Goal: Information Seeking & Learning: Compare options

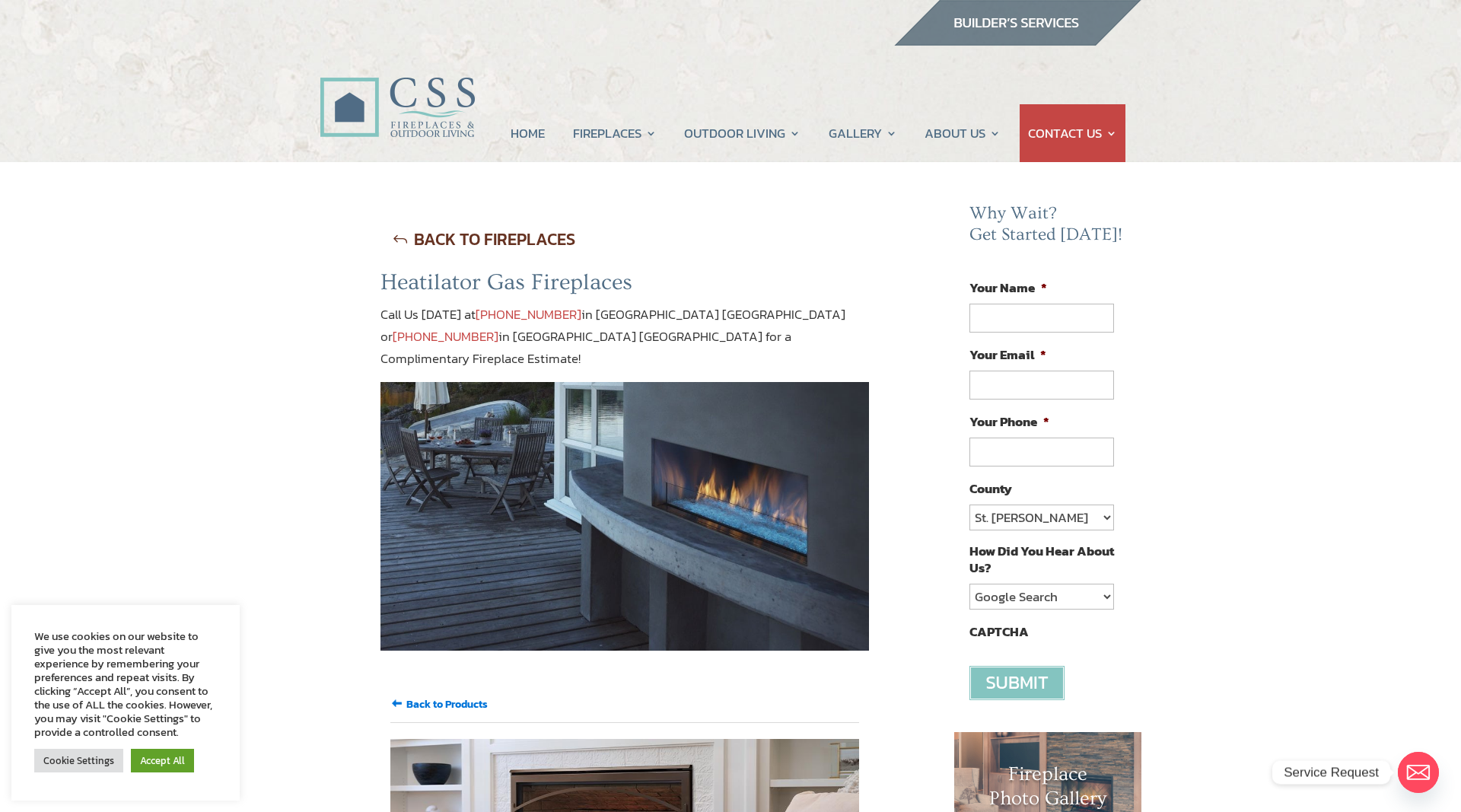
click at [425, 236] on link "BACK TO FIREPLACES" at bounding box center [484, 239] width 207 height 39
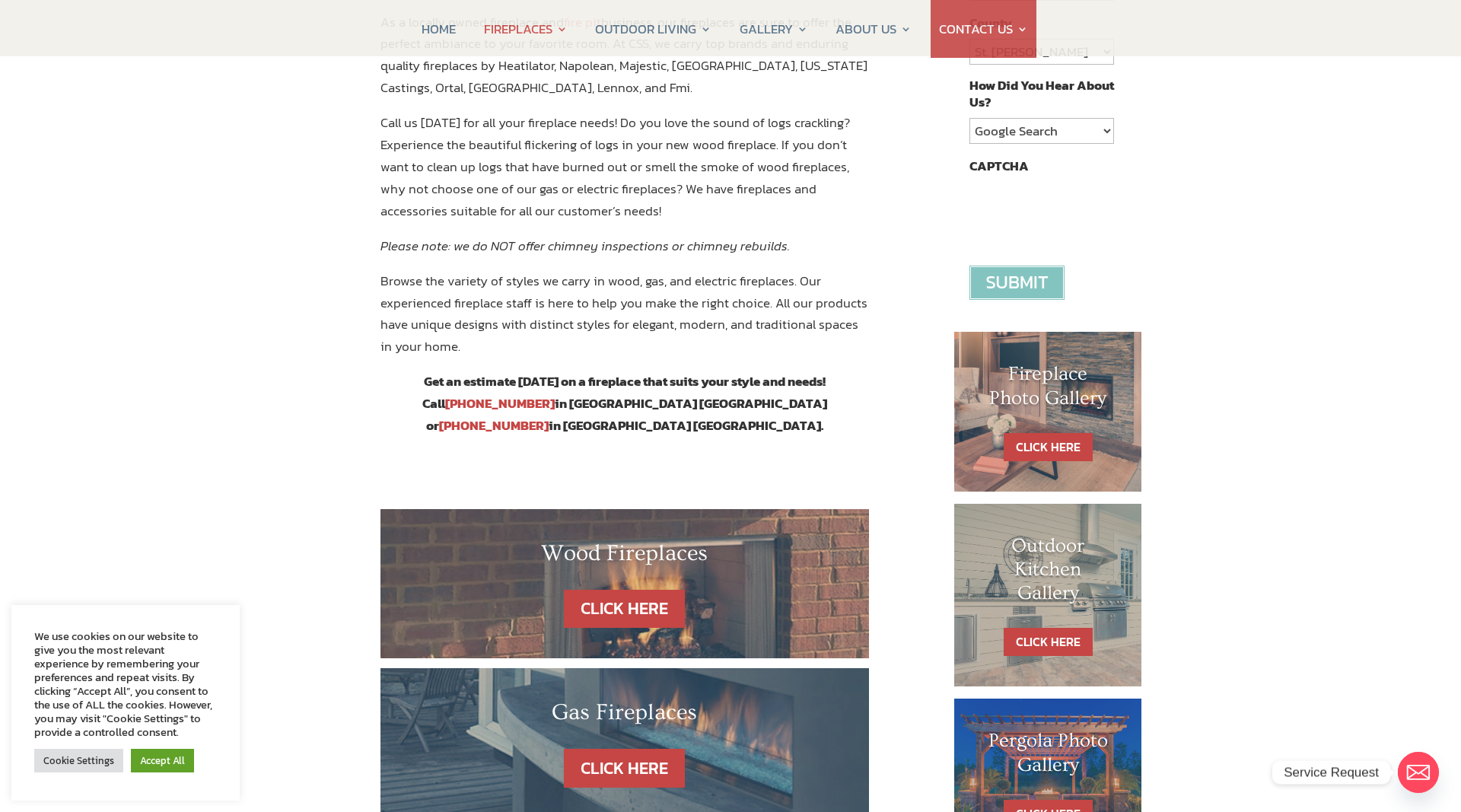
scroll to position [854, 0]
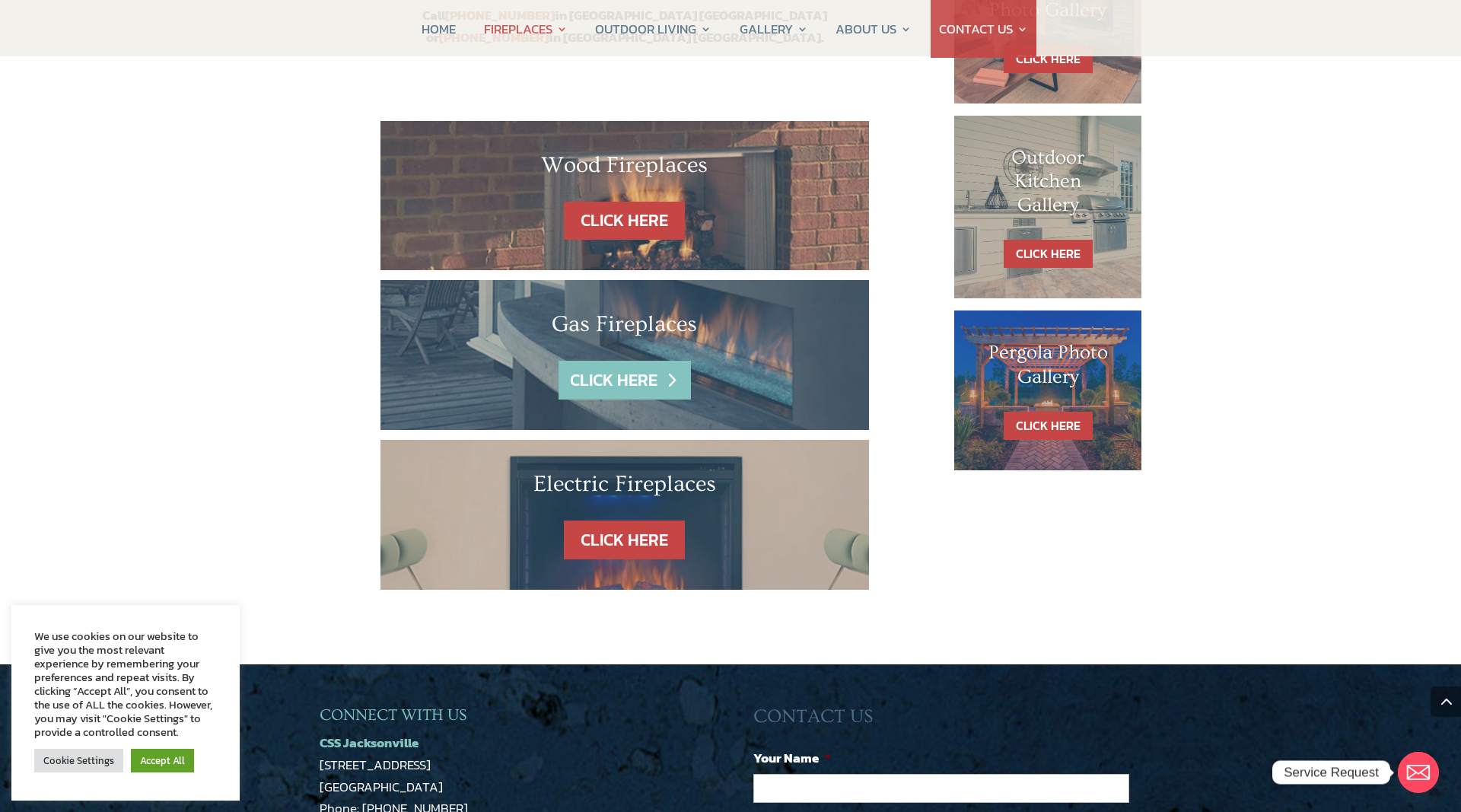
click at [606, 361] on link "CLICK HERE" at bounding box center [624, 380] width 132 height 39
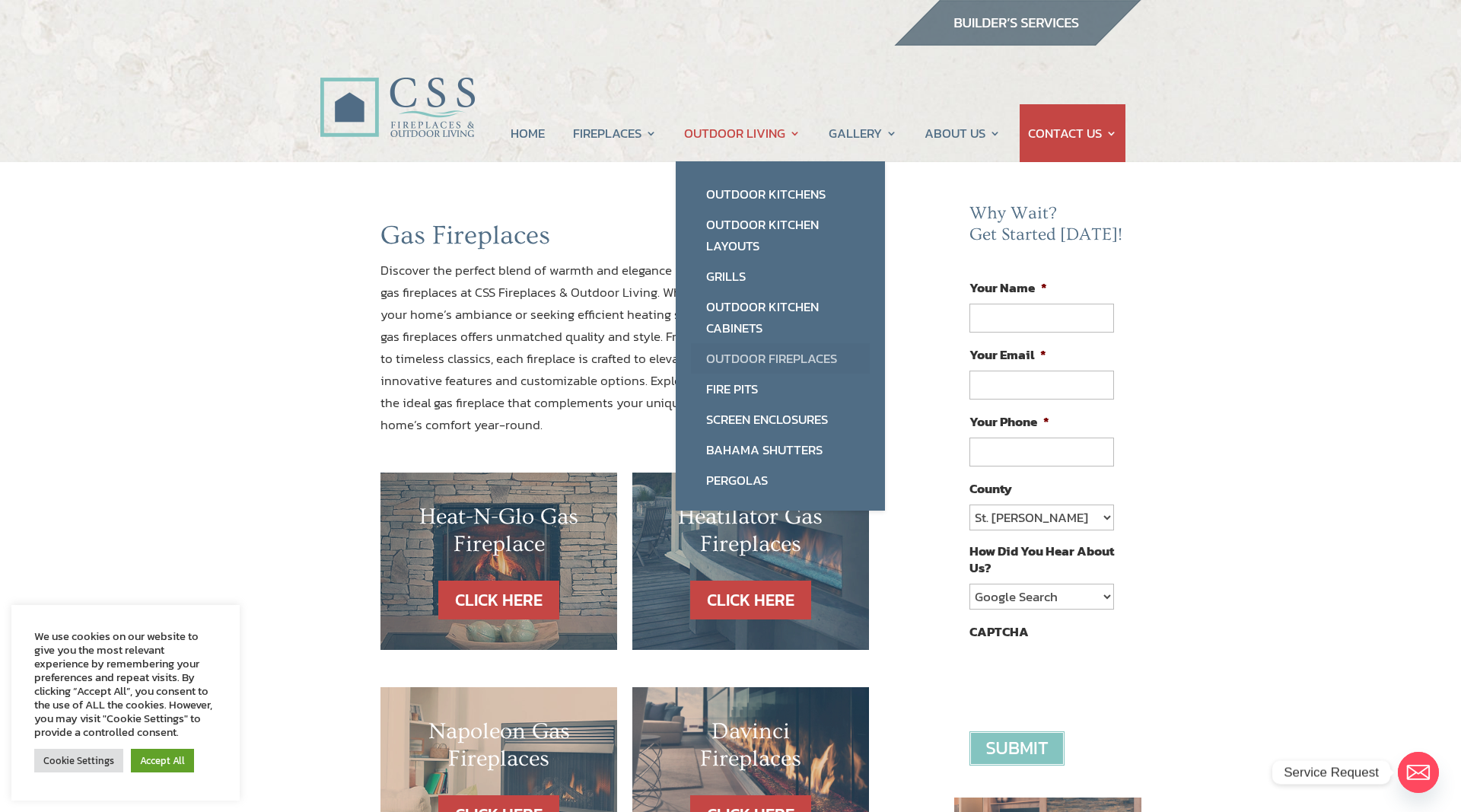
click at [740, 356] on link "Outdoor Fireplaces" at bounding box center [780, 358] width 179 height 31
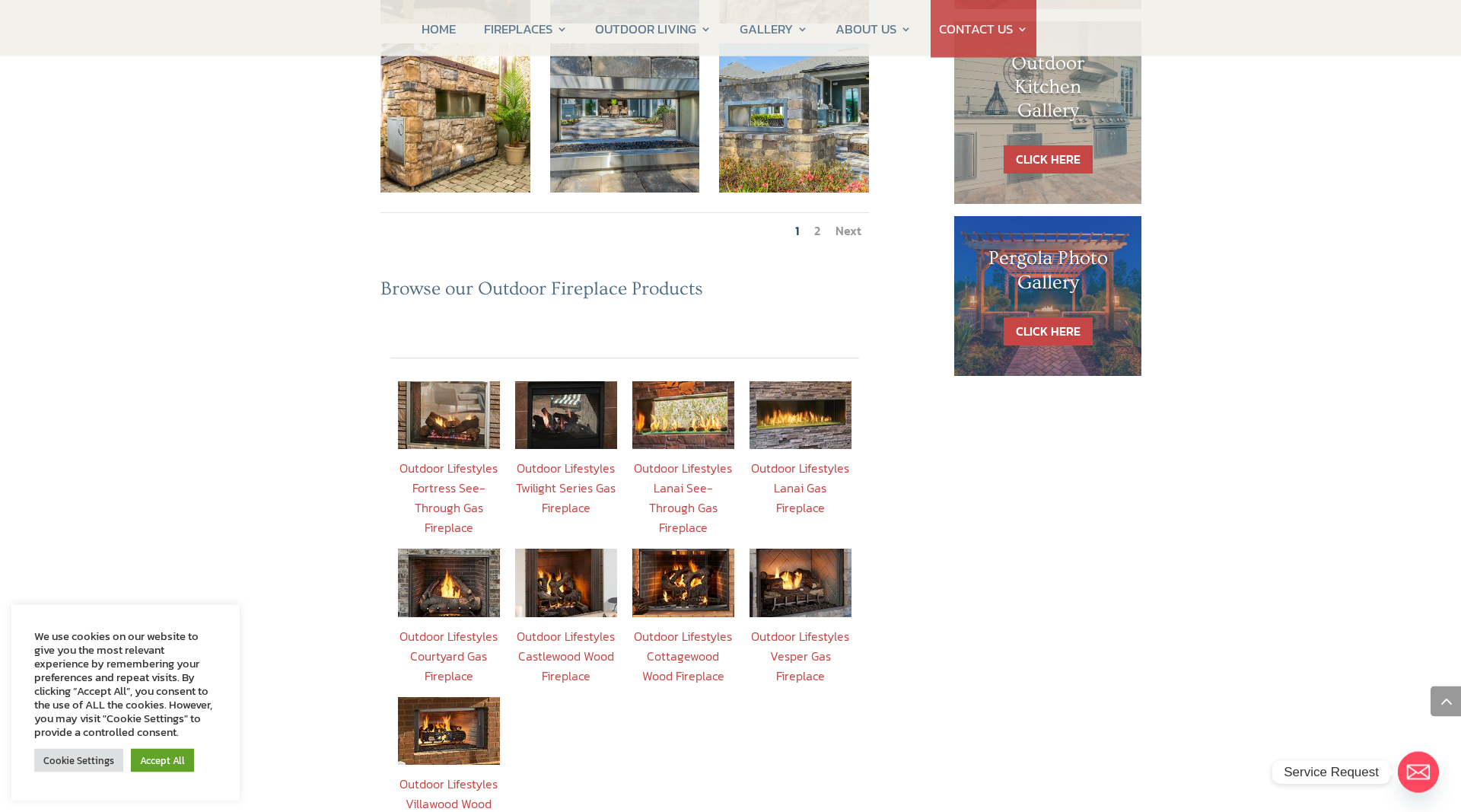
scroll to position [1009, 0]
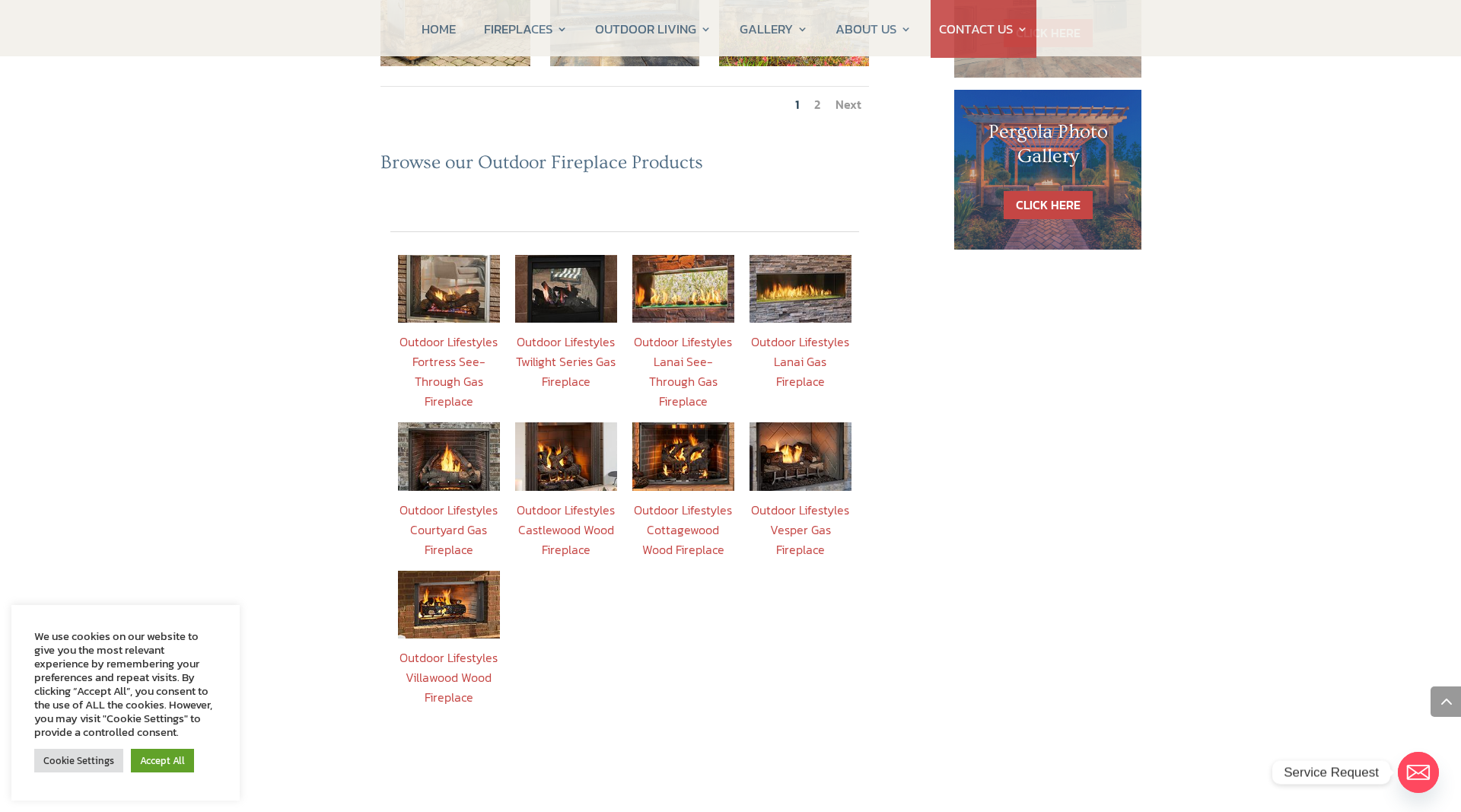
click at [806, 333] on link "Outdoor Lifestyles Lanai Gas Fireplace" at bounding box center [800, 362] width 98 height 58
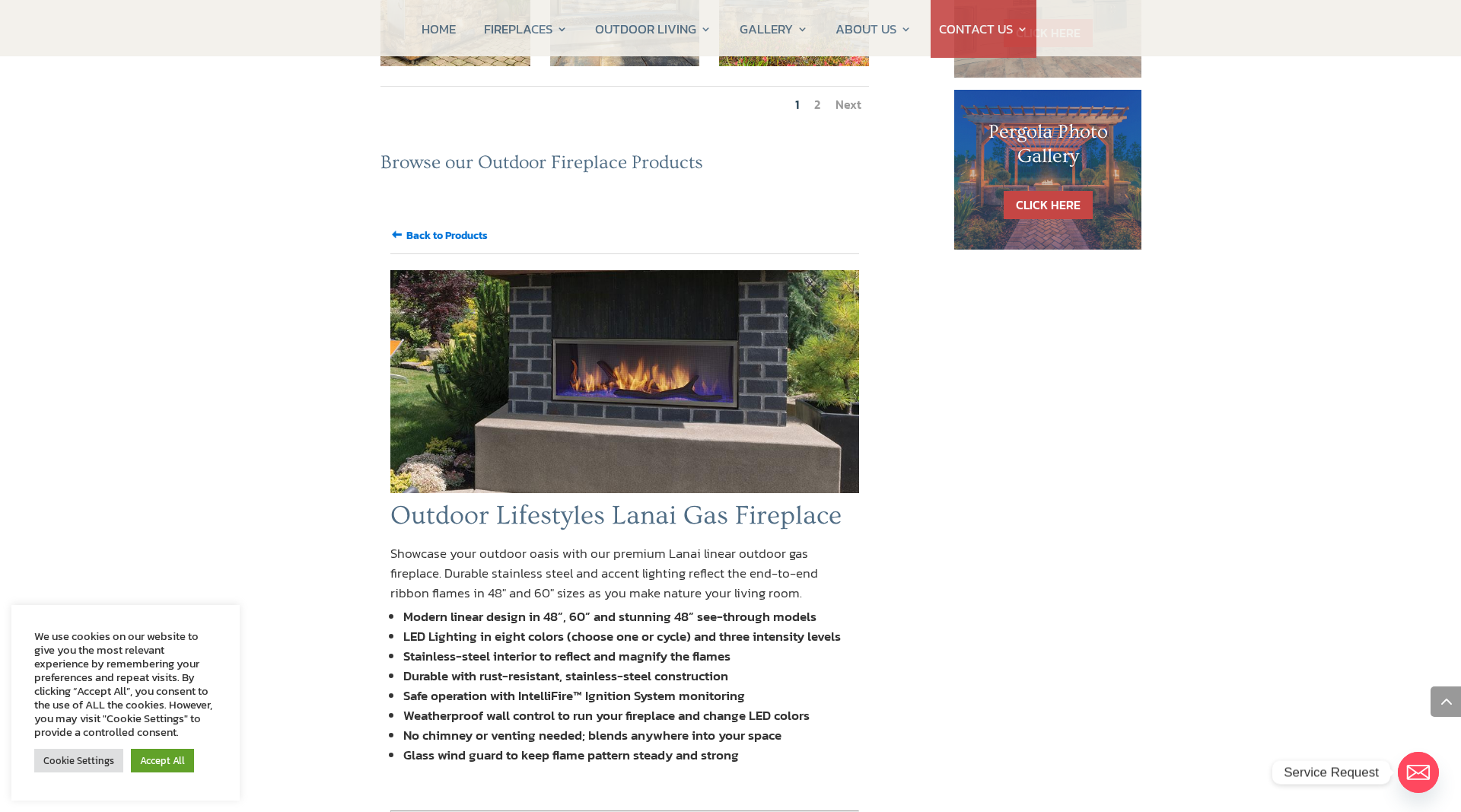
click at [442, 228] on input "Back to Products" at bounding box center [447, 236] width 81 height 16
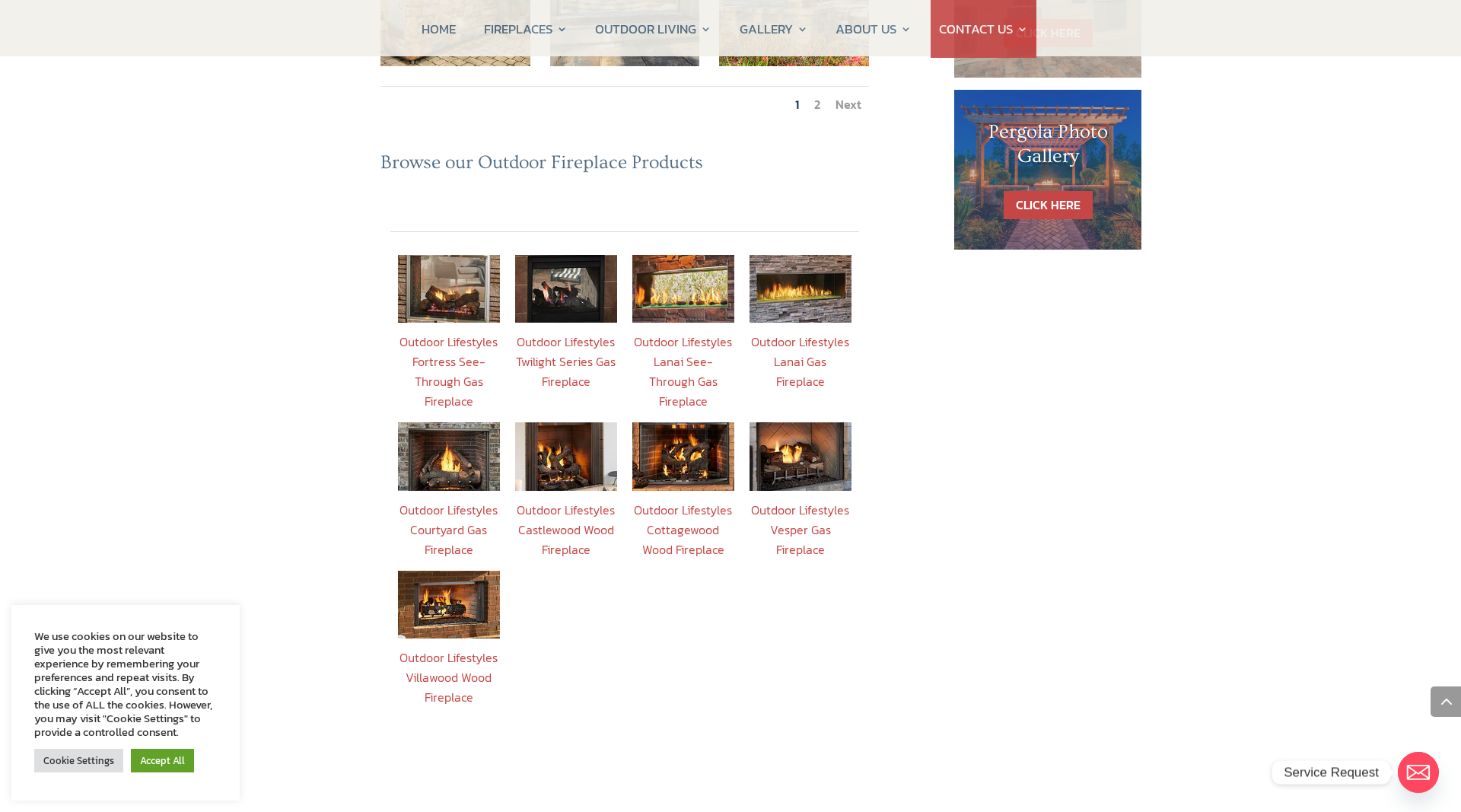
click at [426, 648] on link "Outdoor Lifestyles Villawood Wood Fireplace" at bounding box center [448, 677] width 98 height 58
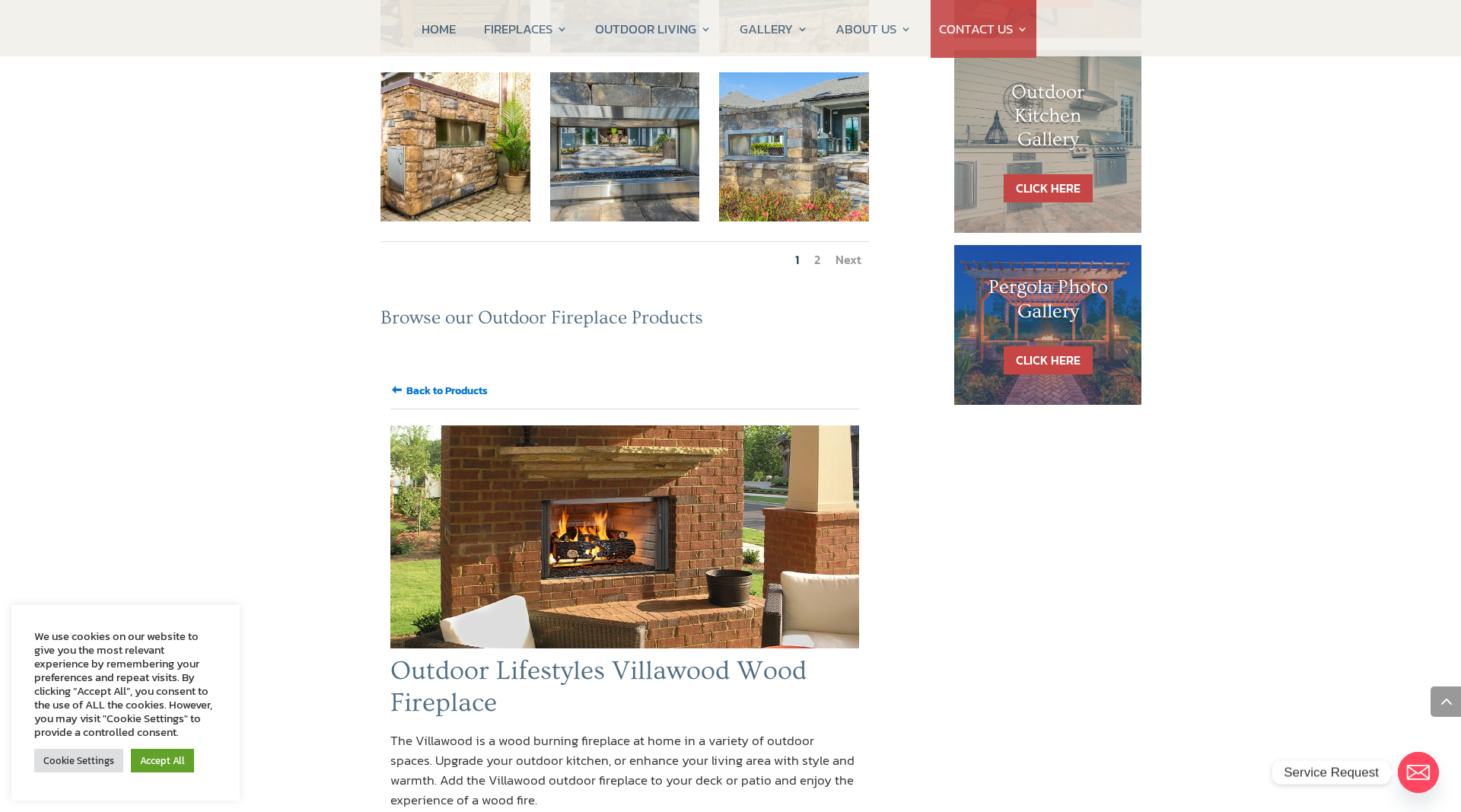
scroll to position [931, 0]
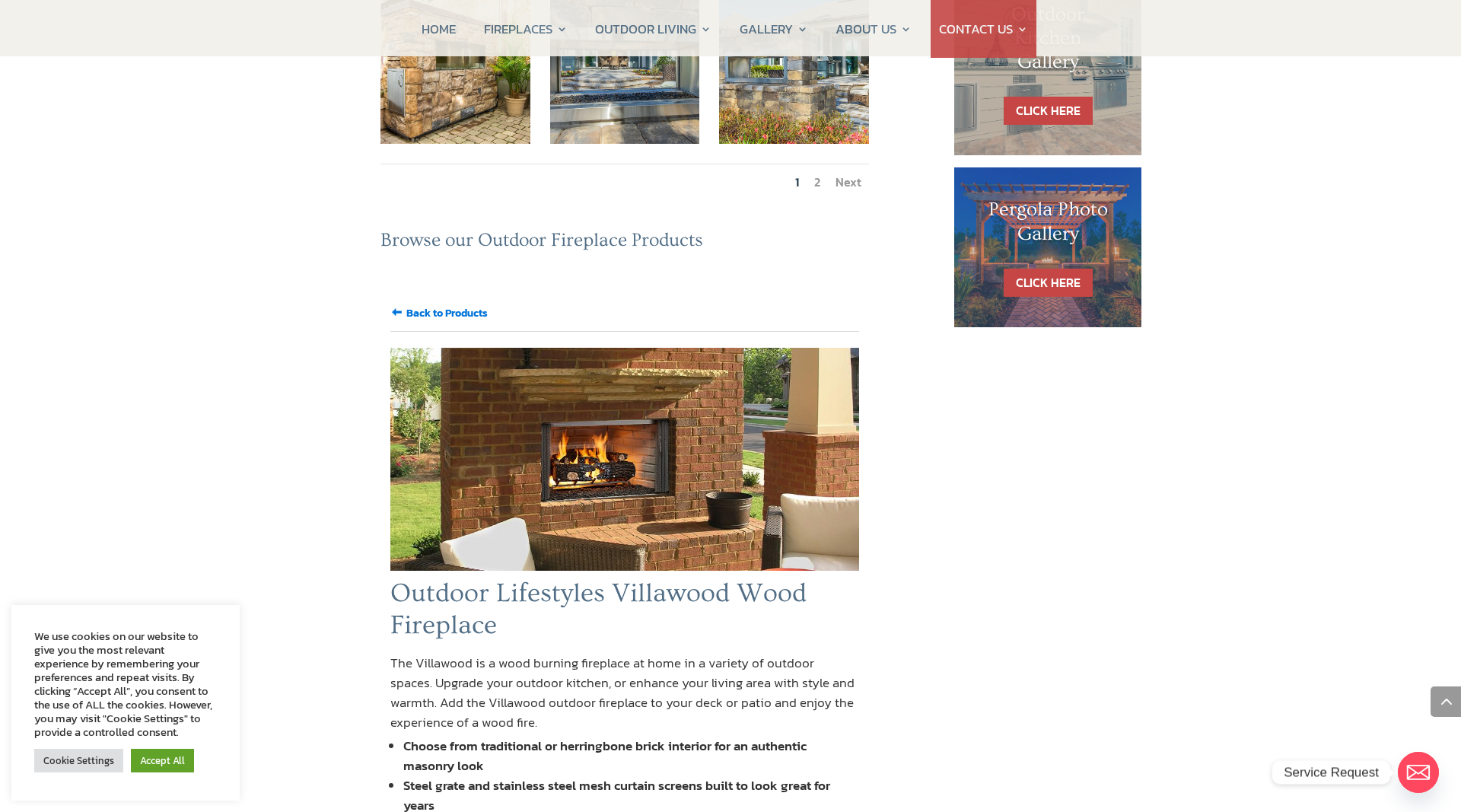
scroll to position [1009, 0]
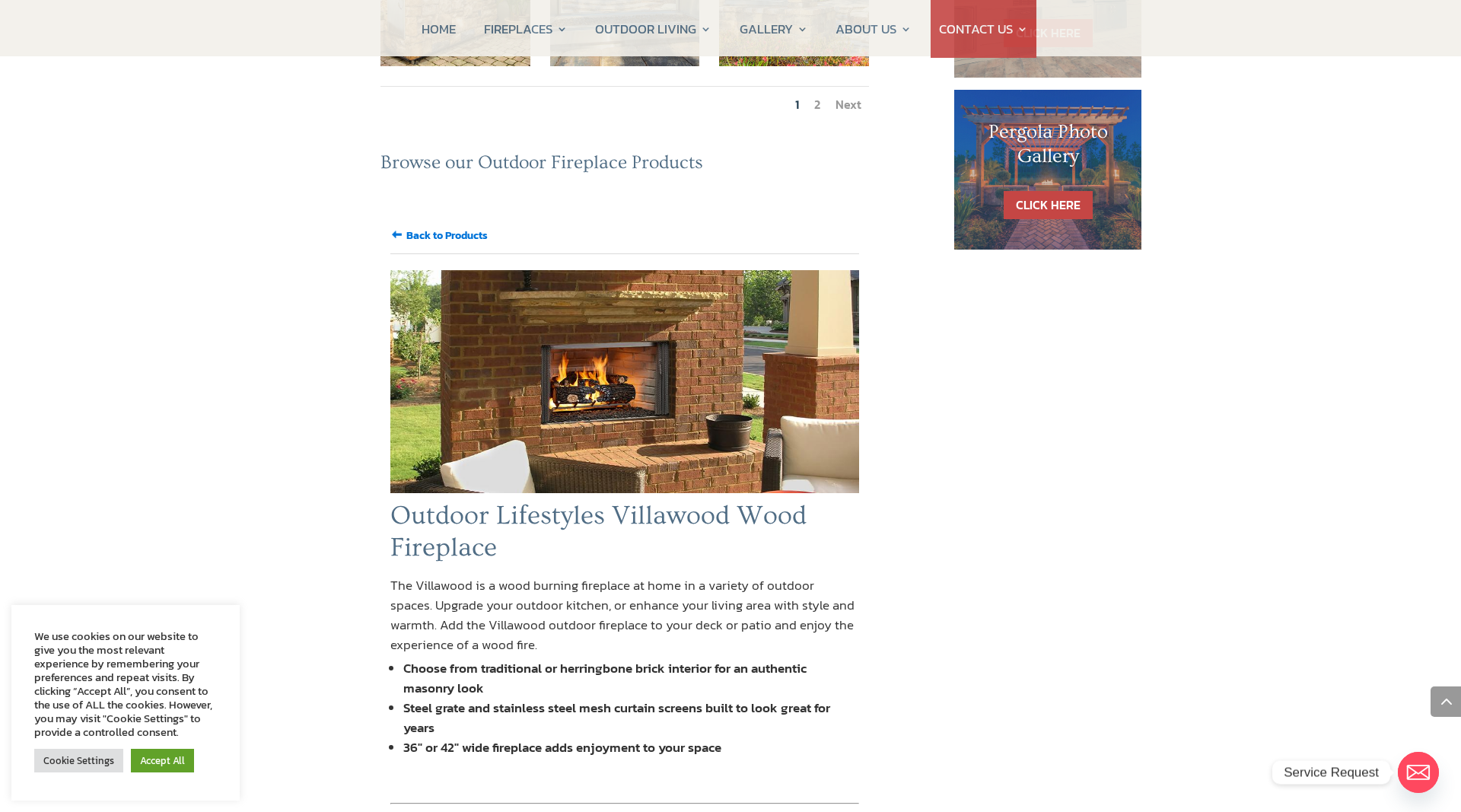
click at [450, 228] on input "Back to Products" at bounding box center [447, 236] width 81 height 16
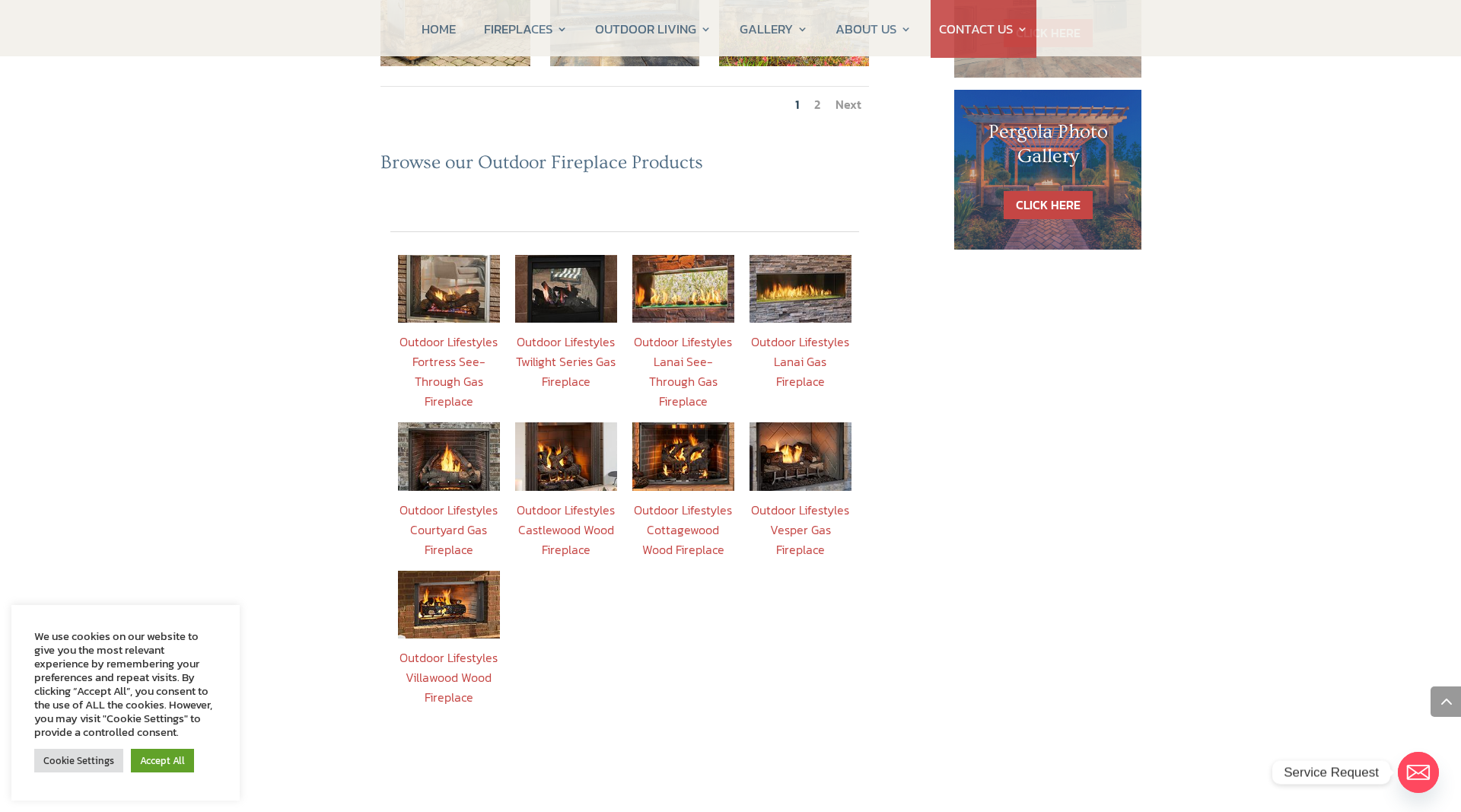
click at [456, 501] on link "Outdoor Lifestyles Courtyard Gas Fireplace" at bounding box center [448, 530] width 98 height 58
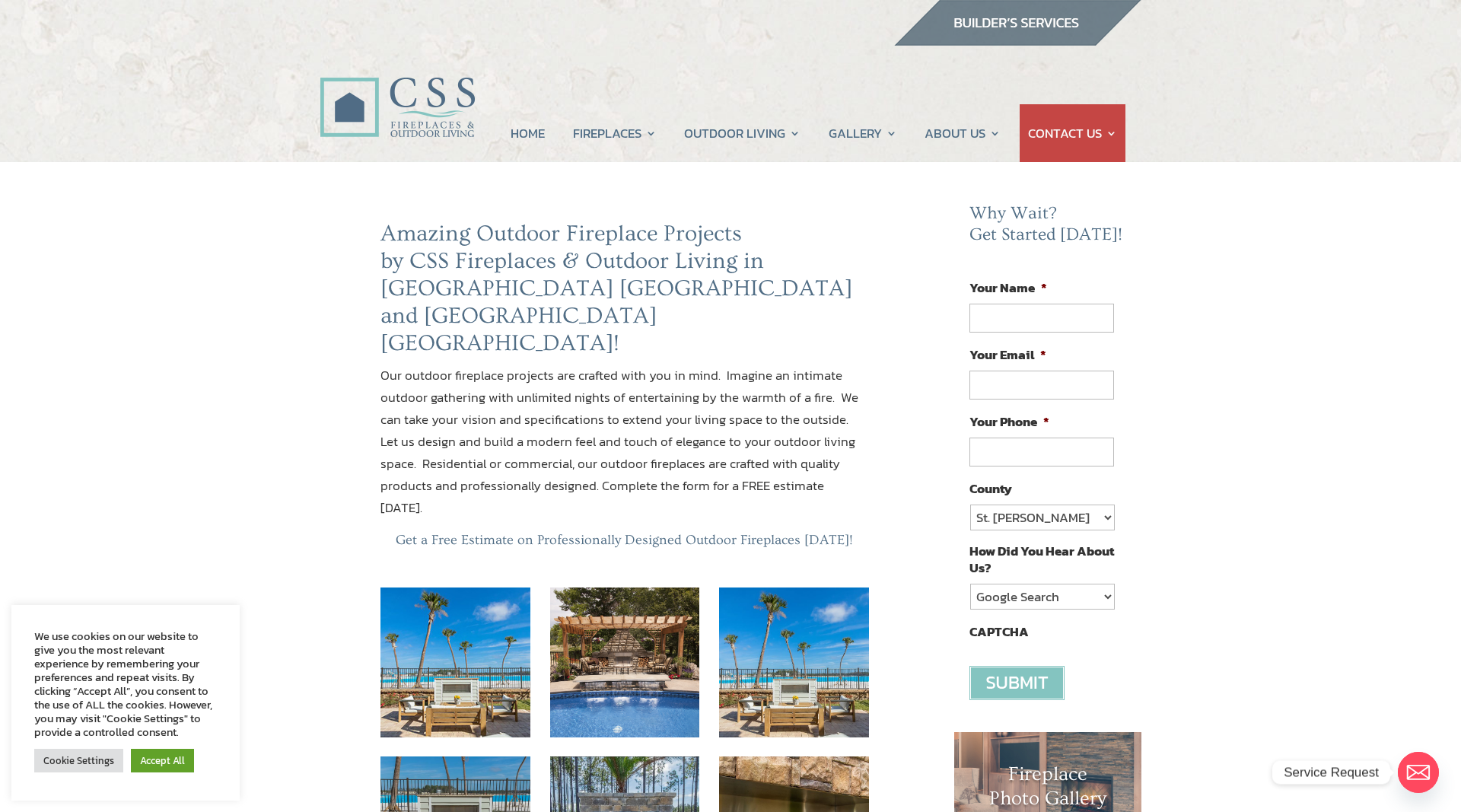
scroll to position [1009, 0]
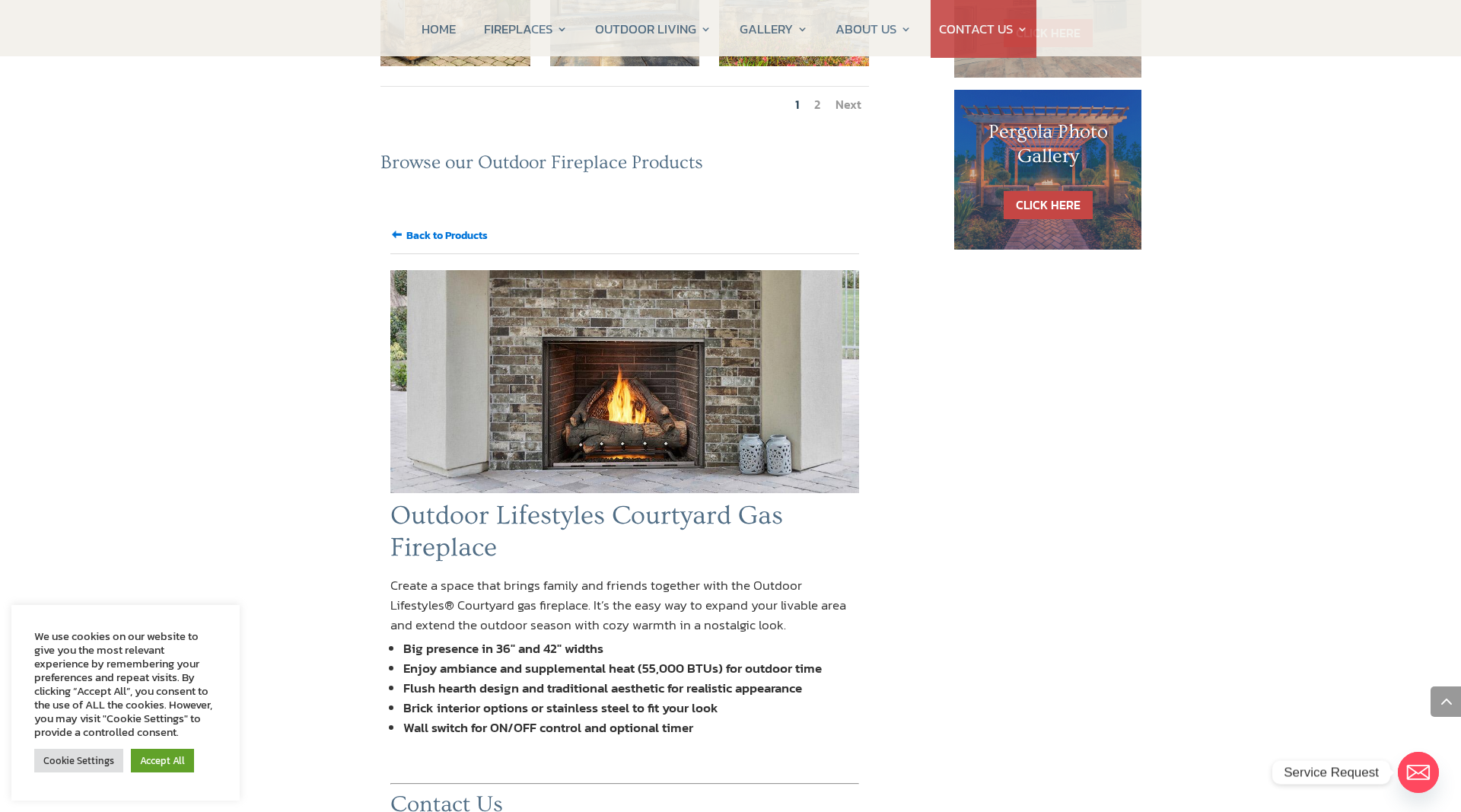
click at [445, 228] on input "Back to Products" at bounding box center [447, 236] width 81 height 16
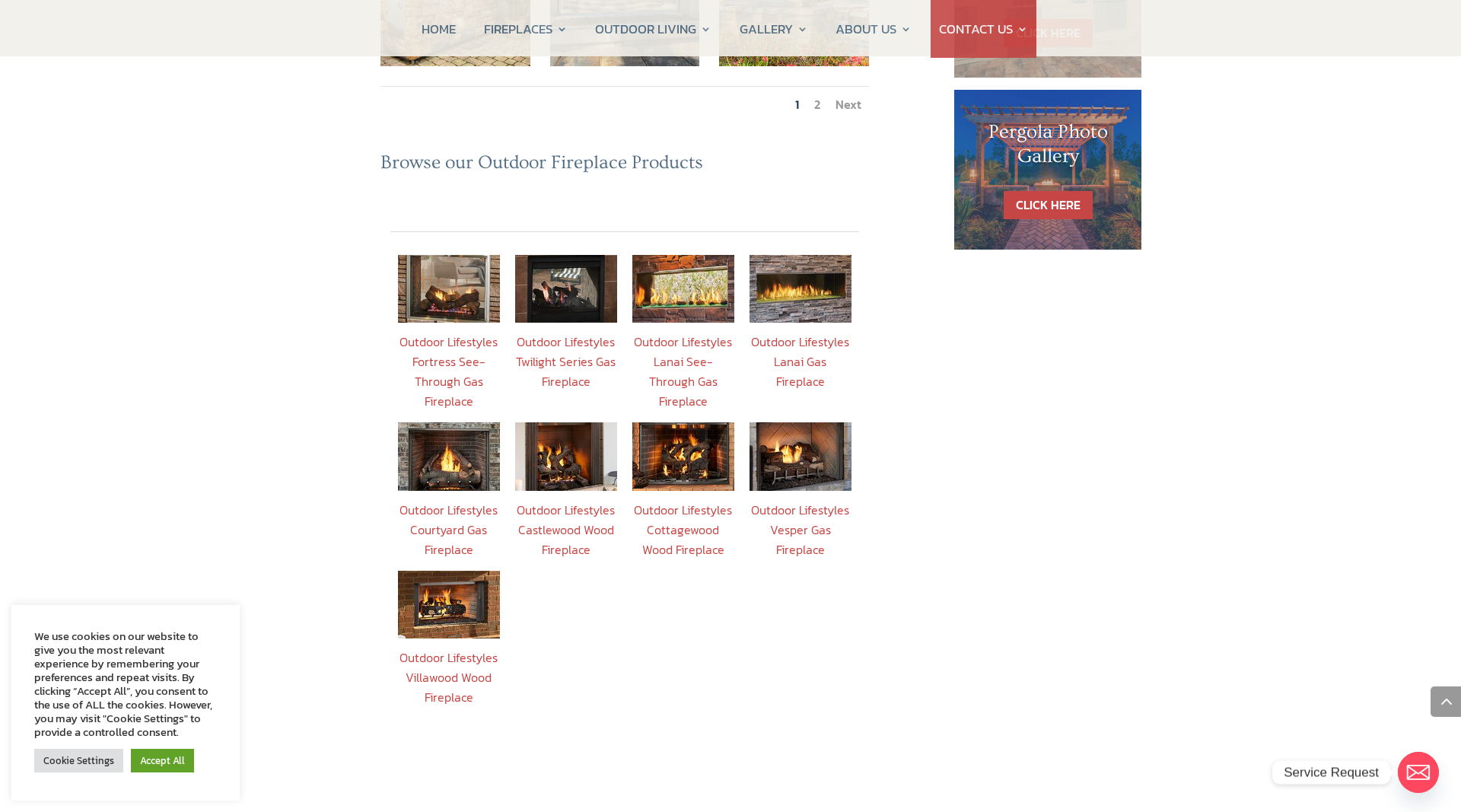
click at [522, 333] on link "Outdoor Lifestyles Twilight Series Gas Fireplace" at bounding box center [566, 362] width 99 height 58
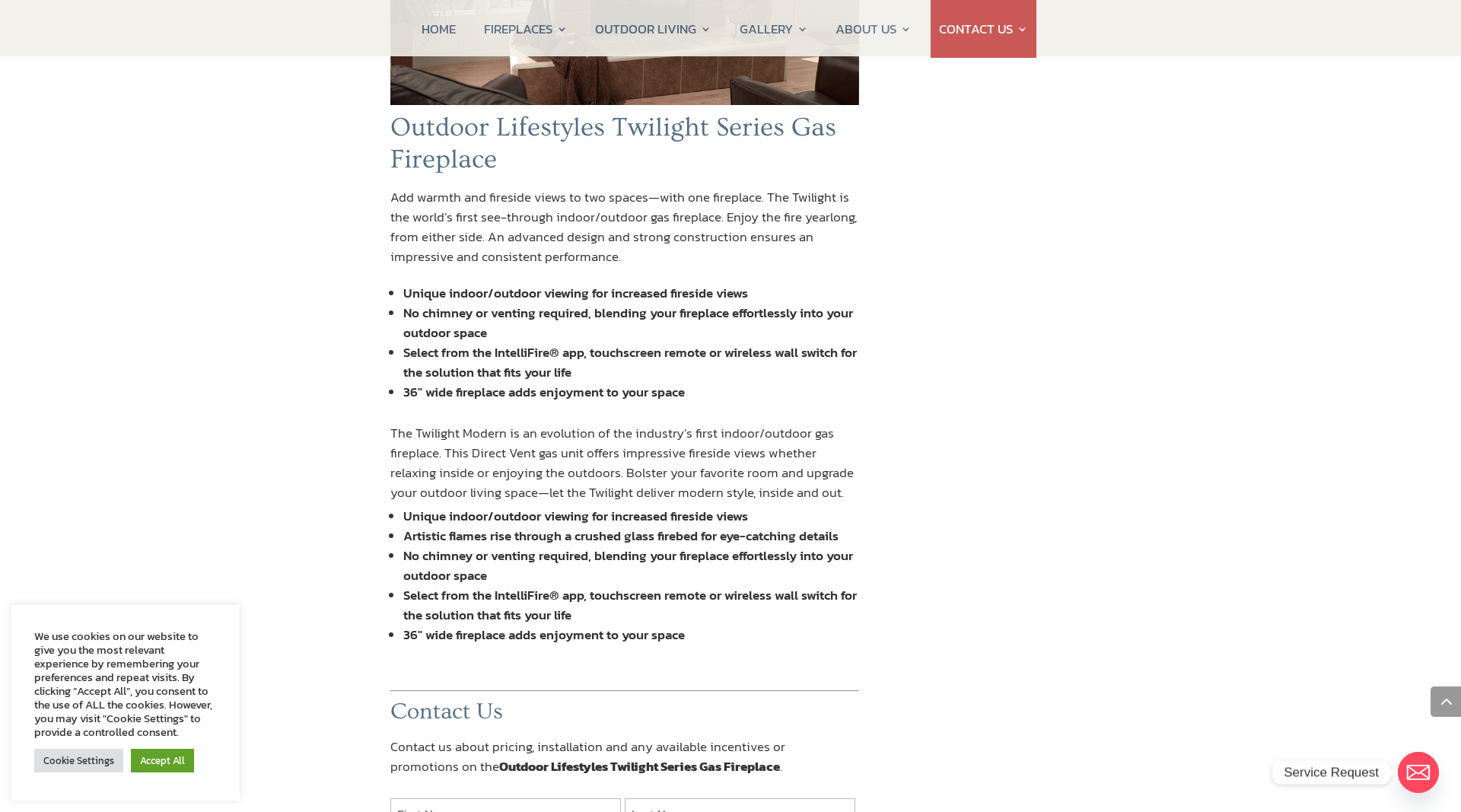
scroll to position [931, 0]
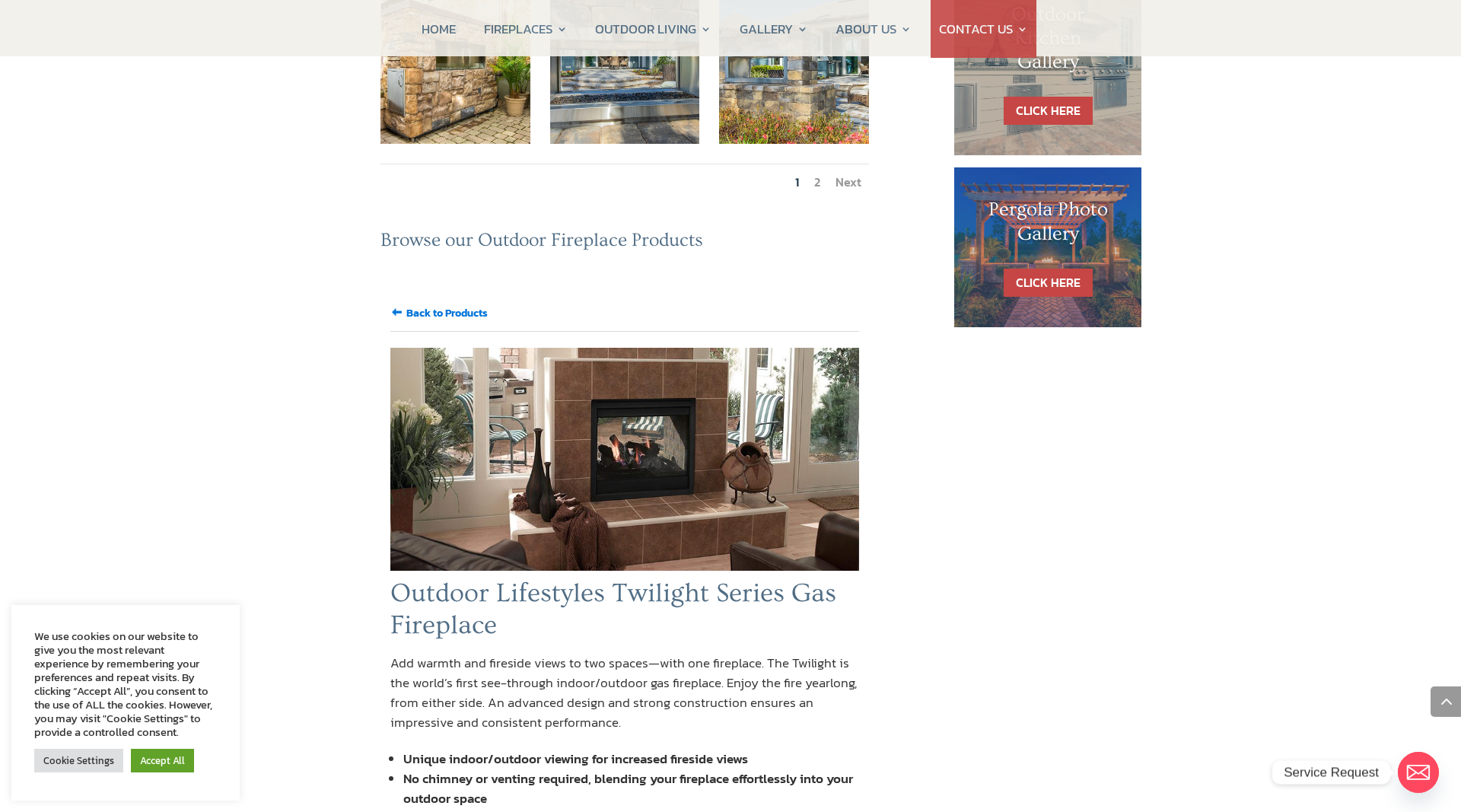
scroll to position [1009, 0]
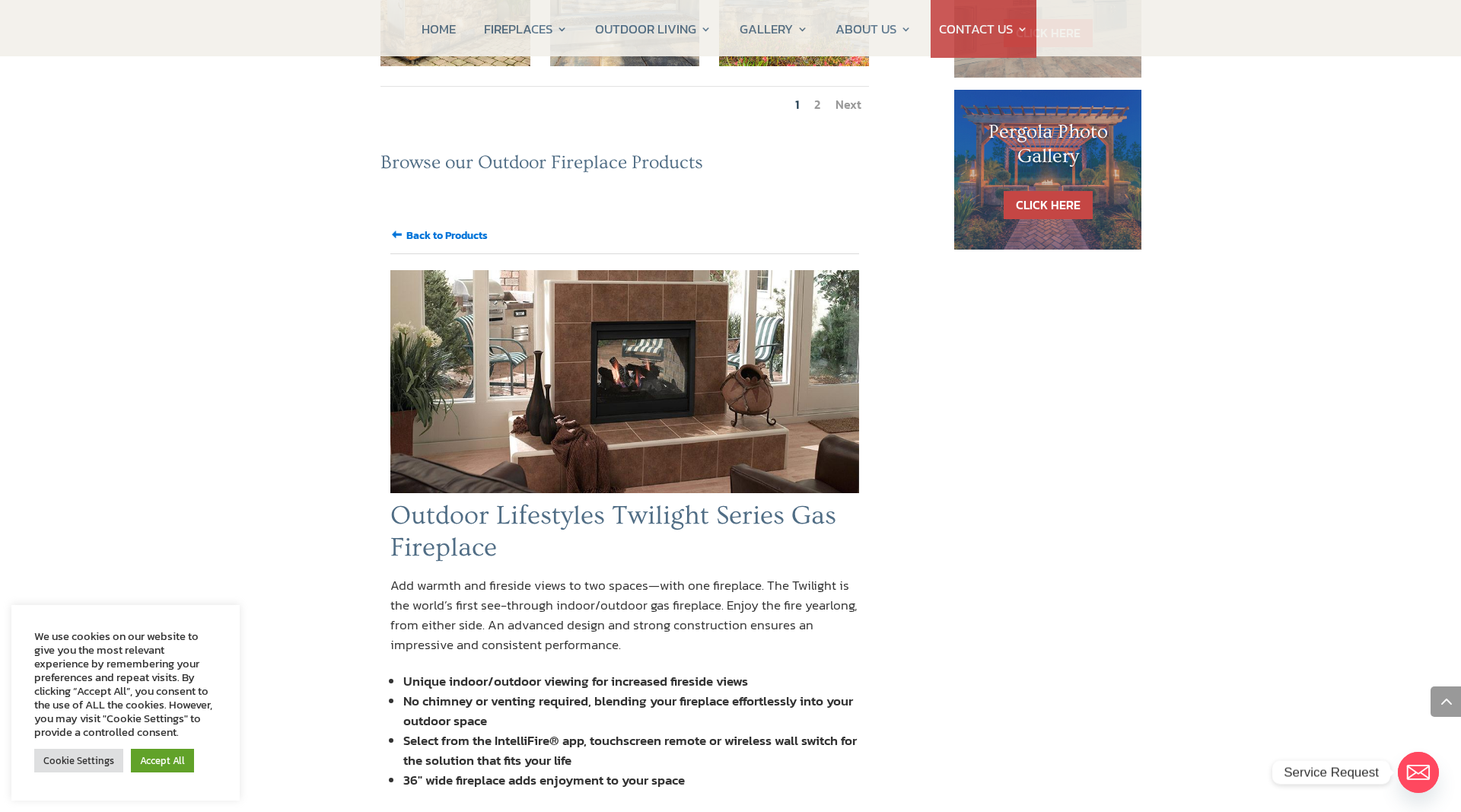
click at [437, 228] on input "Back to Products" at bounding box center [447, 236] width 81 height 16
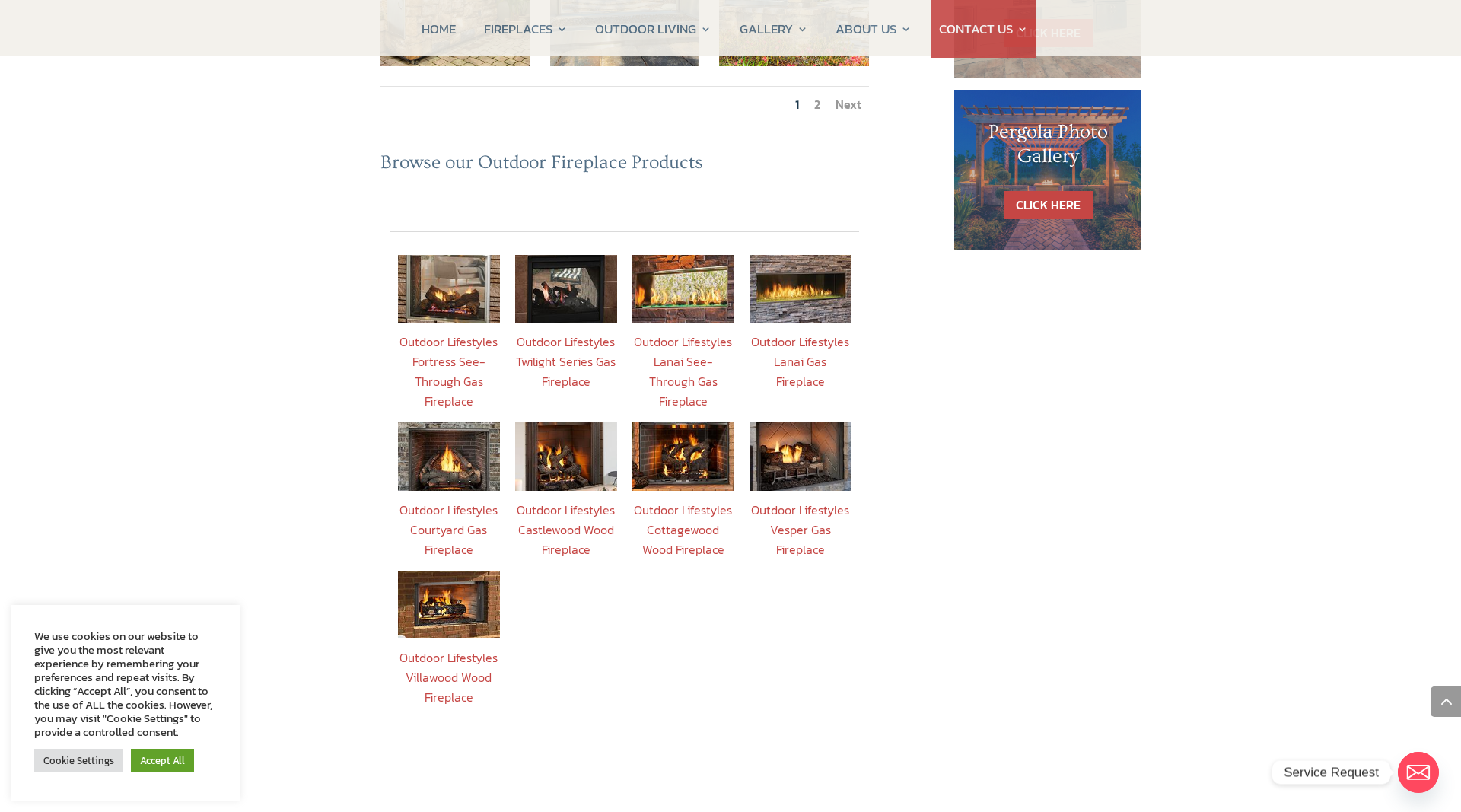
click at [599, 501] on link "Outdoor Lifestyles Castlewood Wood Fireplace" at bounding box center [566, 530] width 98 height 58
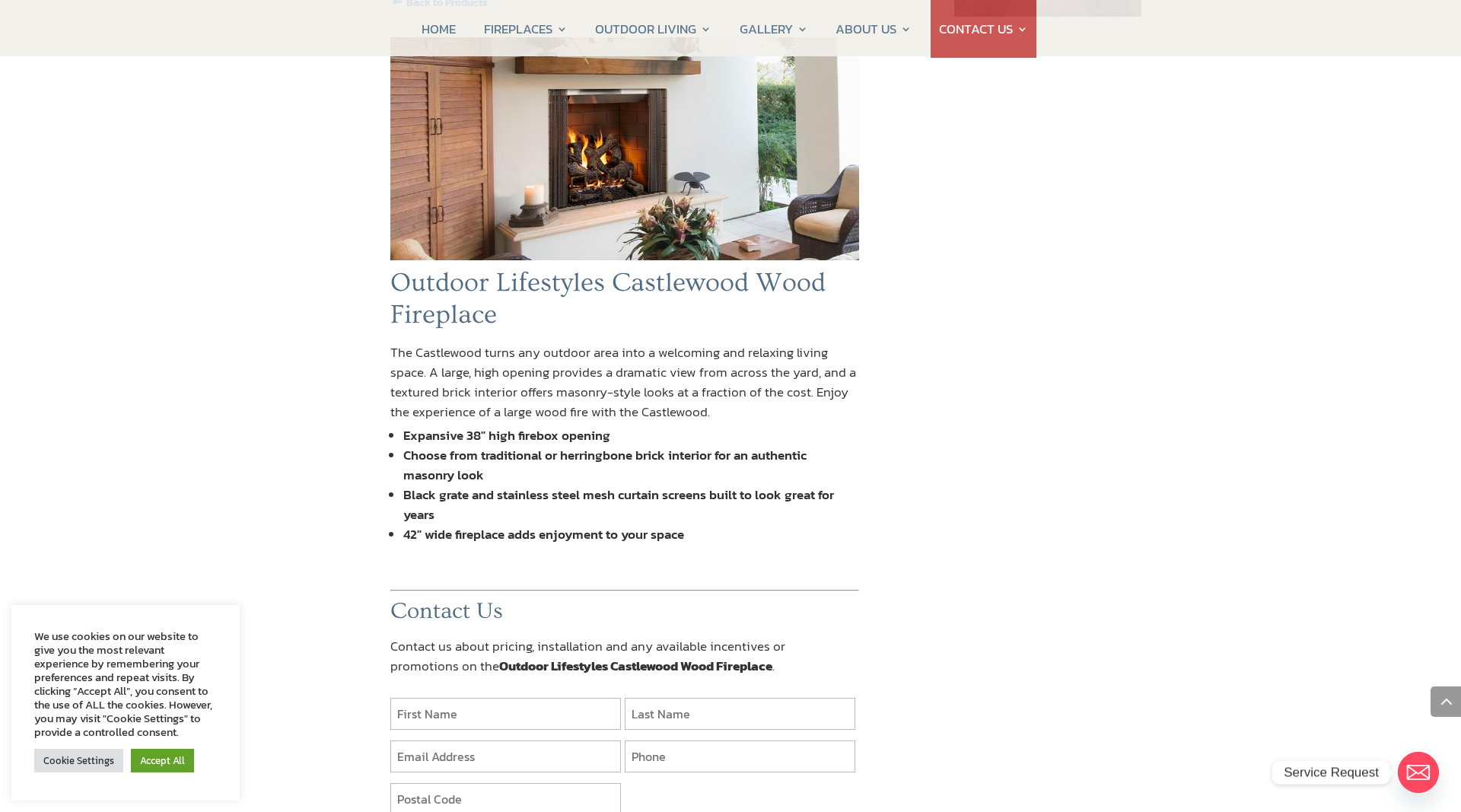
scroll to position [931, 0]
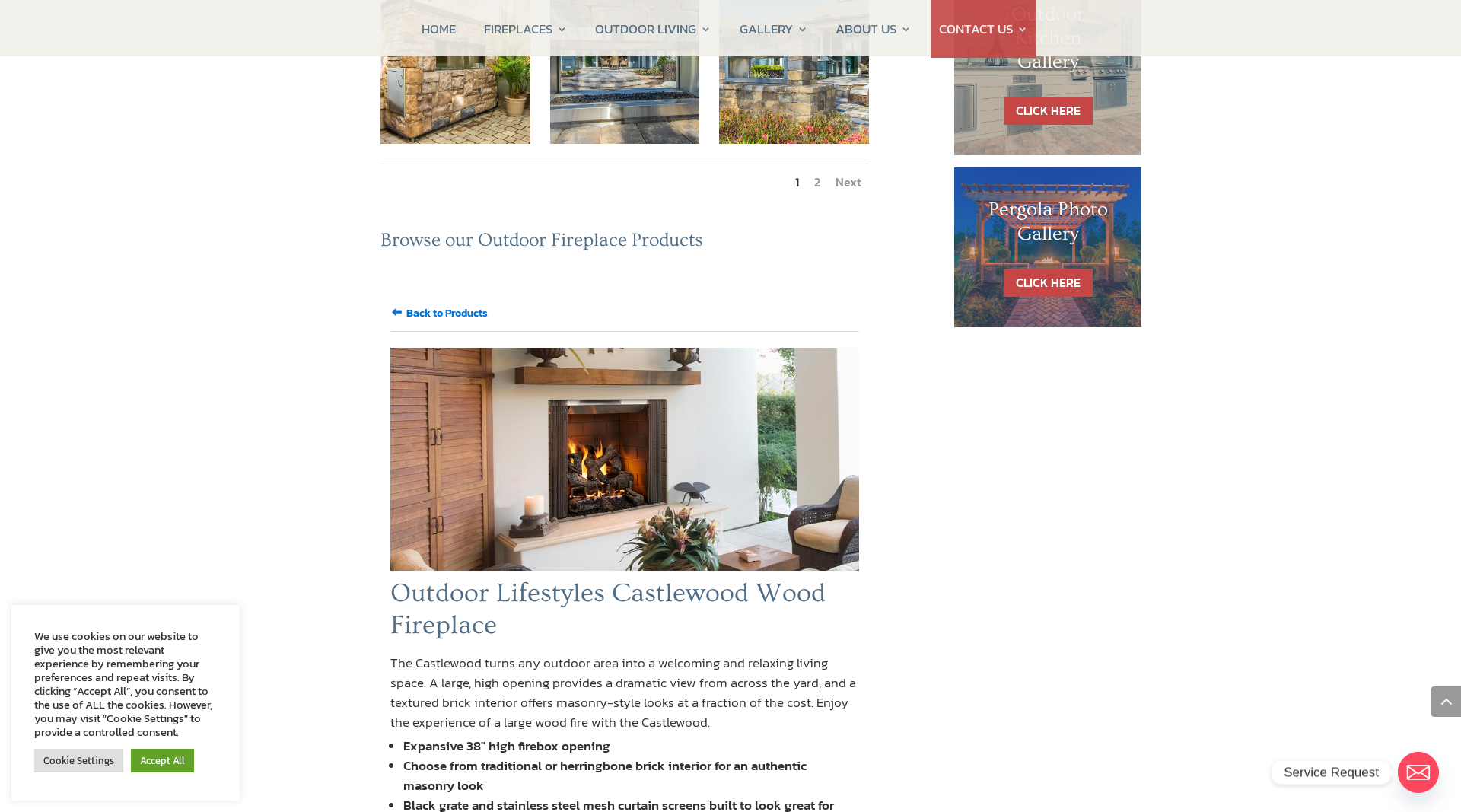
click at [440, 305] on input "Back to Products" at bounding box center [447, 313] width 81 height 16
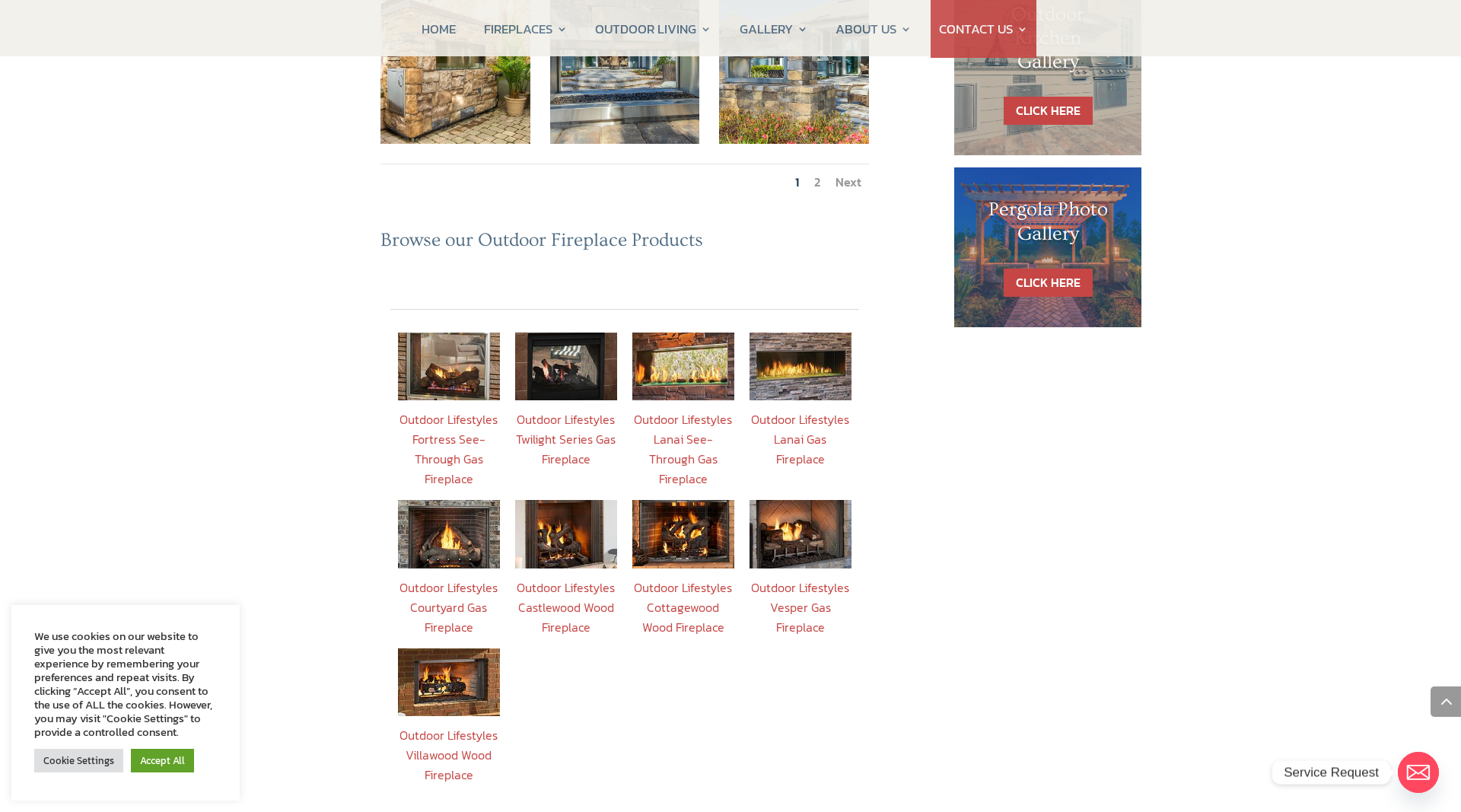
click at [688, 578] on link "Outdoor Lifestyles Cottagewood Wood Fireplace" at bounding box center [683, 607] width 98 height 58
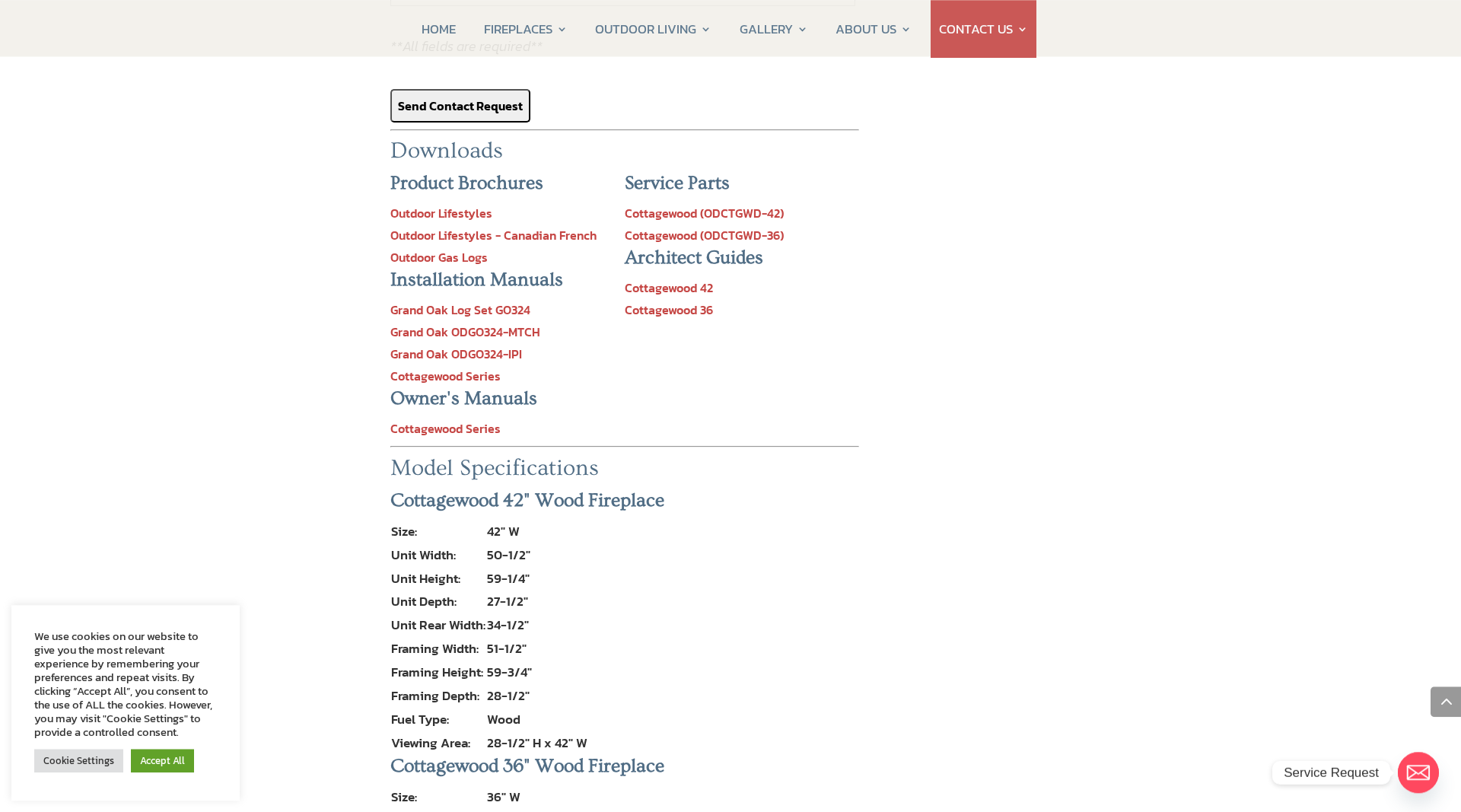
scroll to position [2071, 0]
click at [464, 421] on link "Cottagewood Series" at bounding box center [445, 430] width 110 height 18
